Goal: Check status: Check status

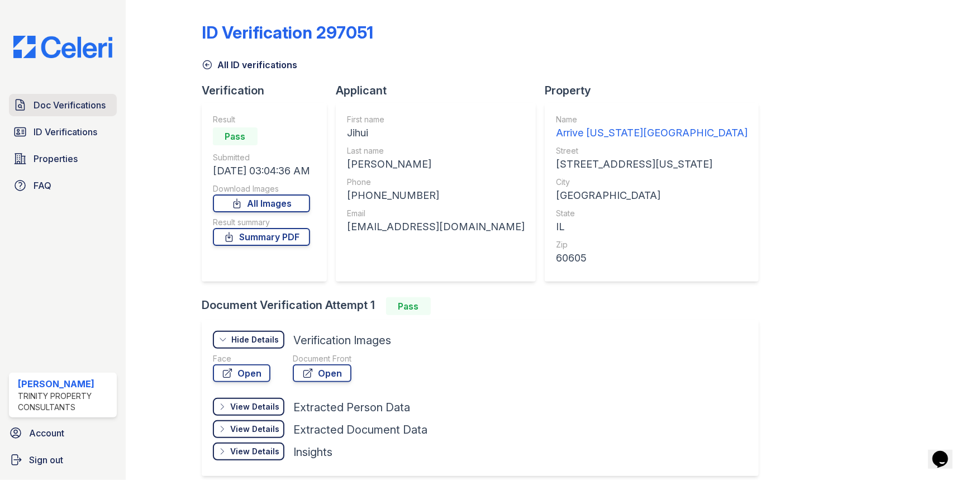
click at [87, 114] on link "Doc Verifications" at bounding box center [63, 105] width 108 height 22
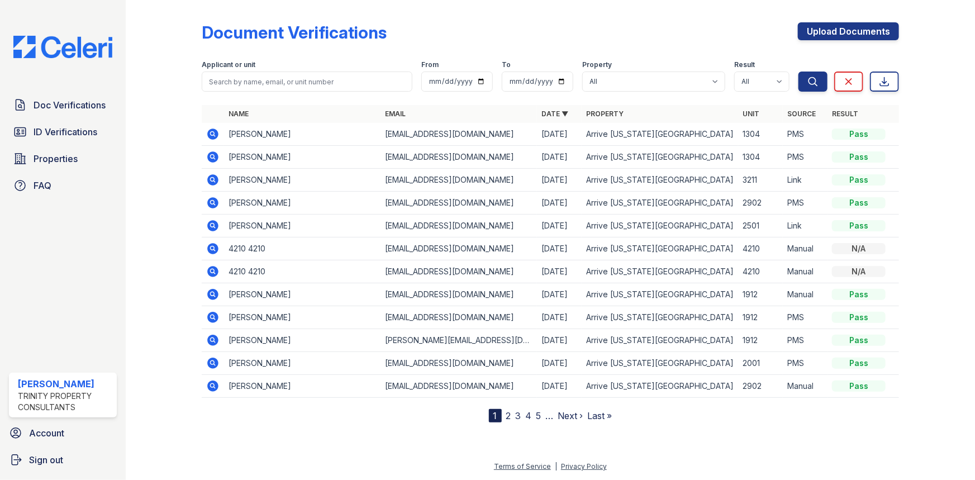
click at [218, 245] on icon at bounding box center [212, 248] width 13 height 13
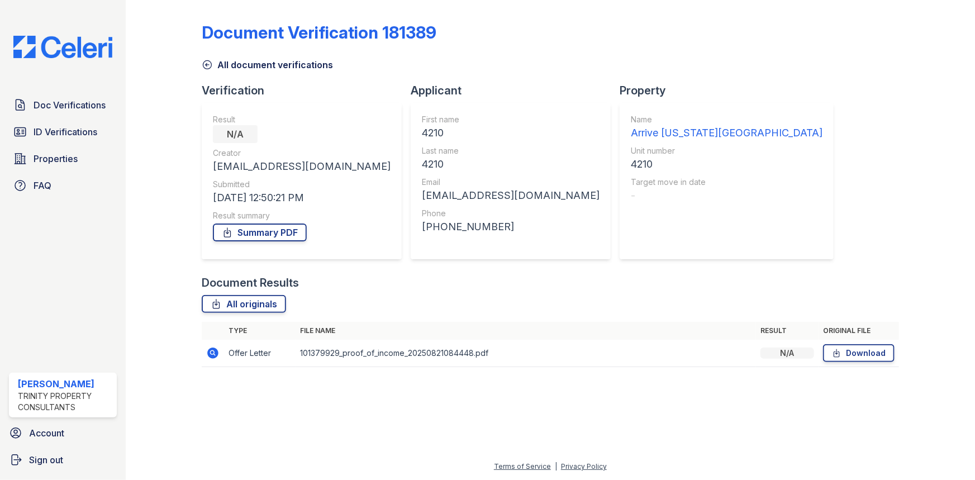
click at [217, 350] on icon at bounding box center [212, 353] width 11 height 11
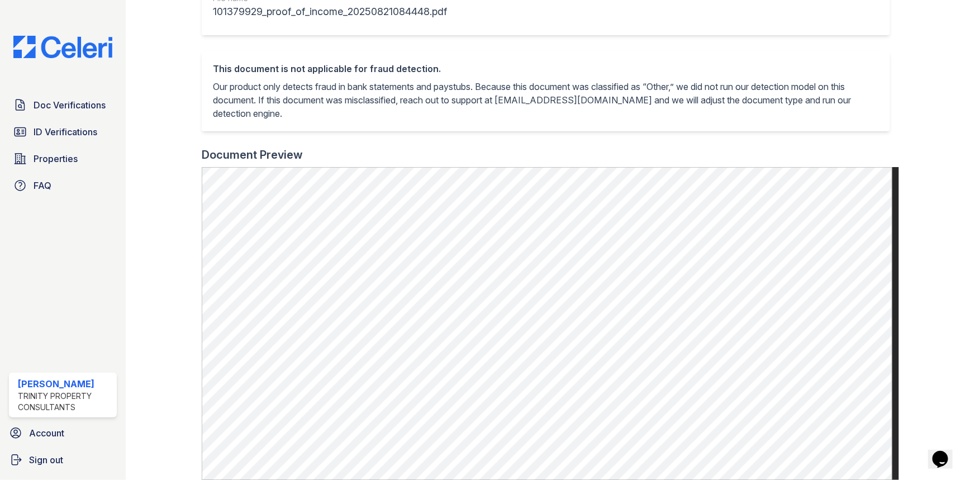
scroll to position [418, 0]
